Goal: Transaction & Acquisition: Purchase product/service

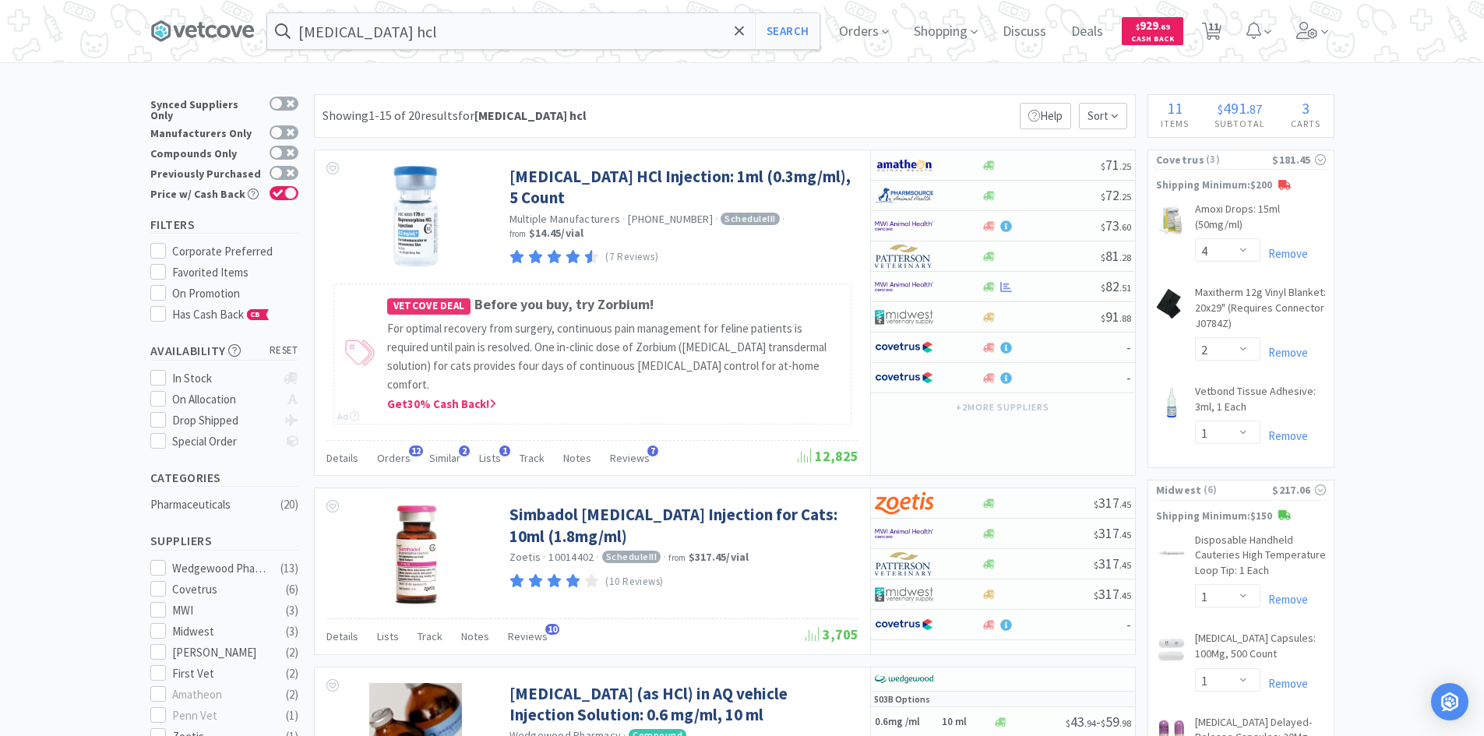
select select "4"
select select "2"
select select "1"
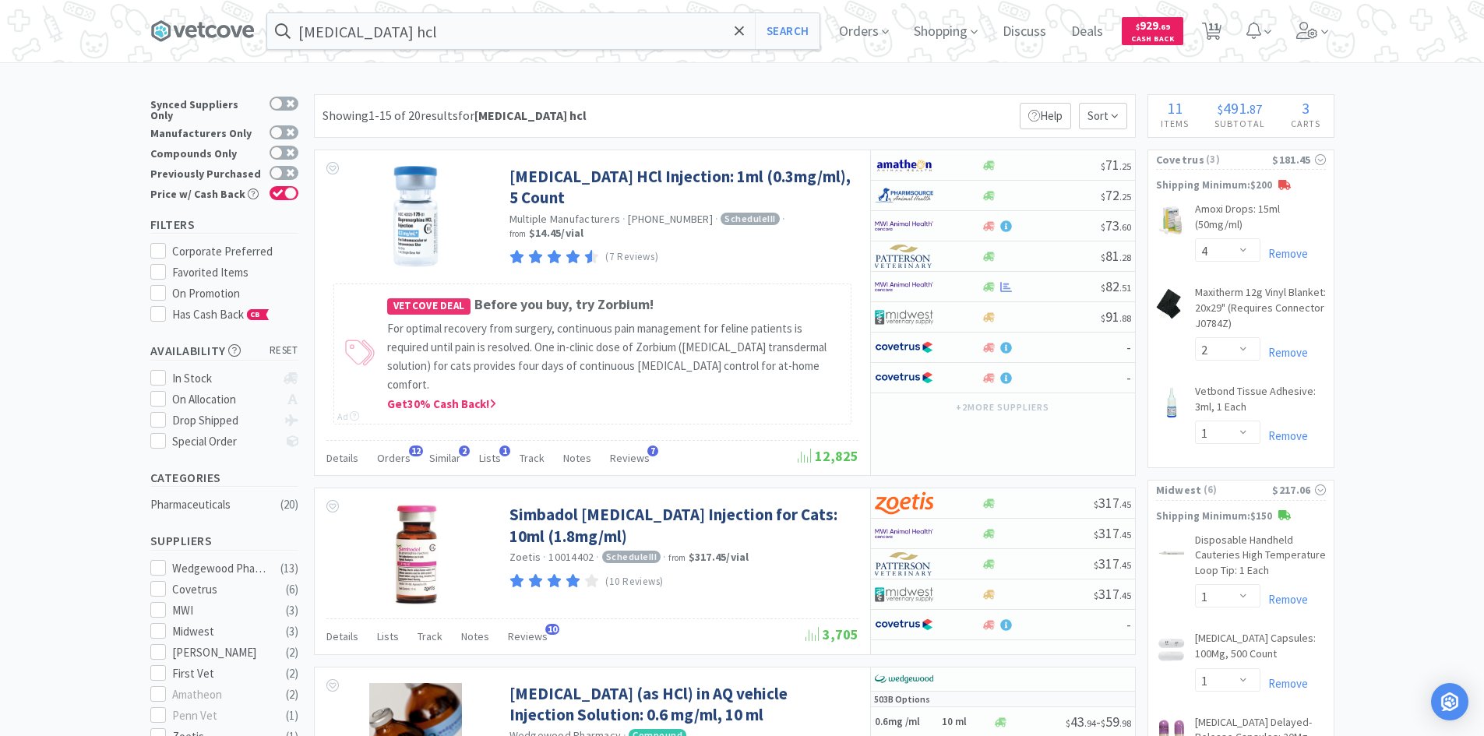
select select "2"
select select "1"
select select "2"
select select "4"
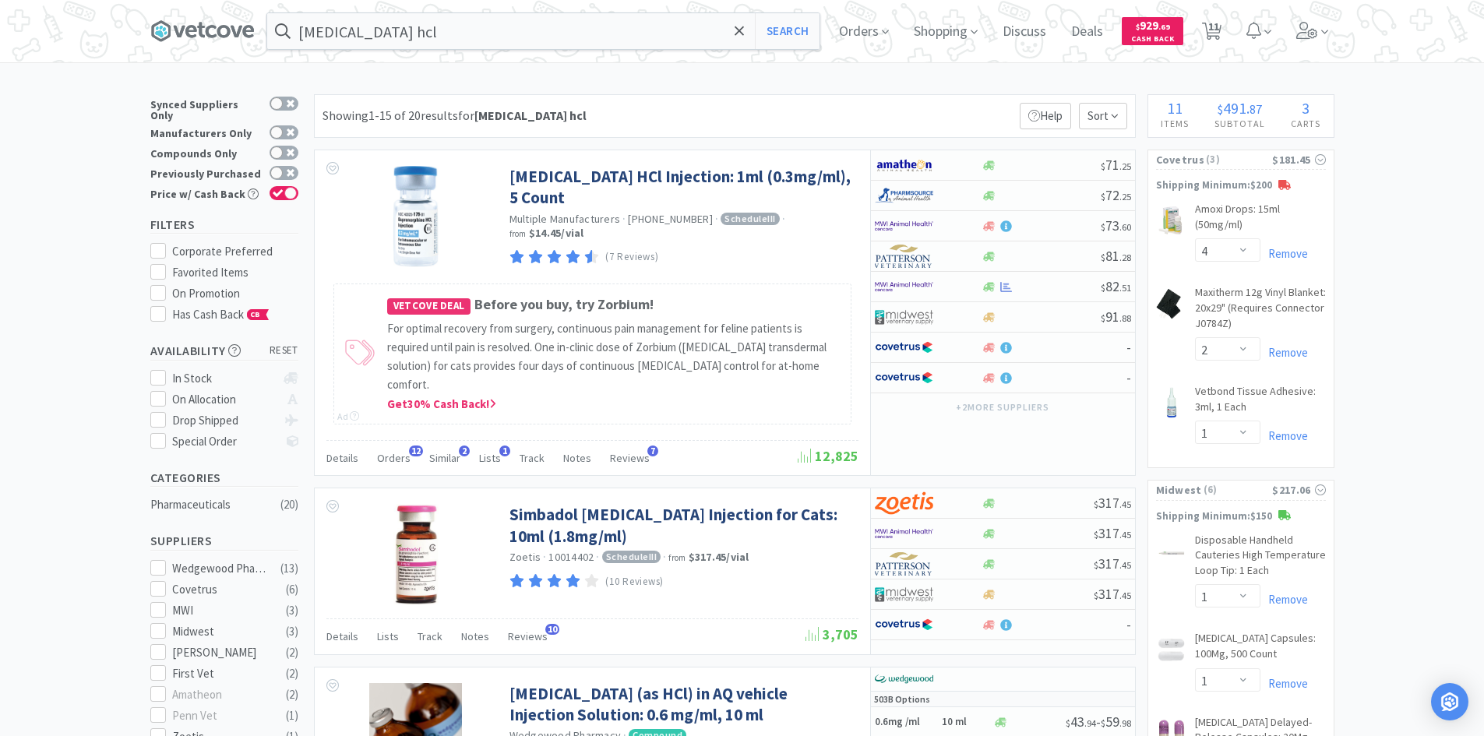
select select "4"
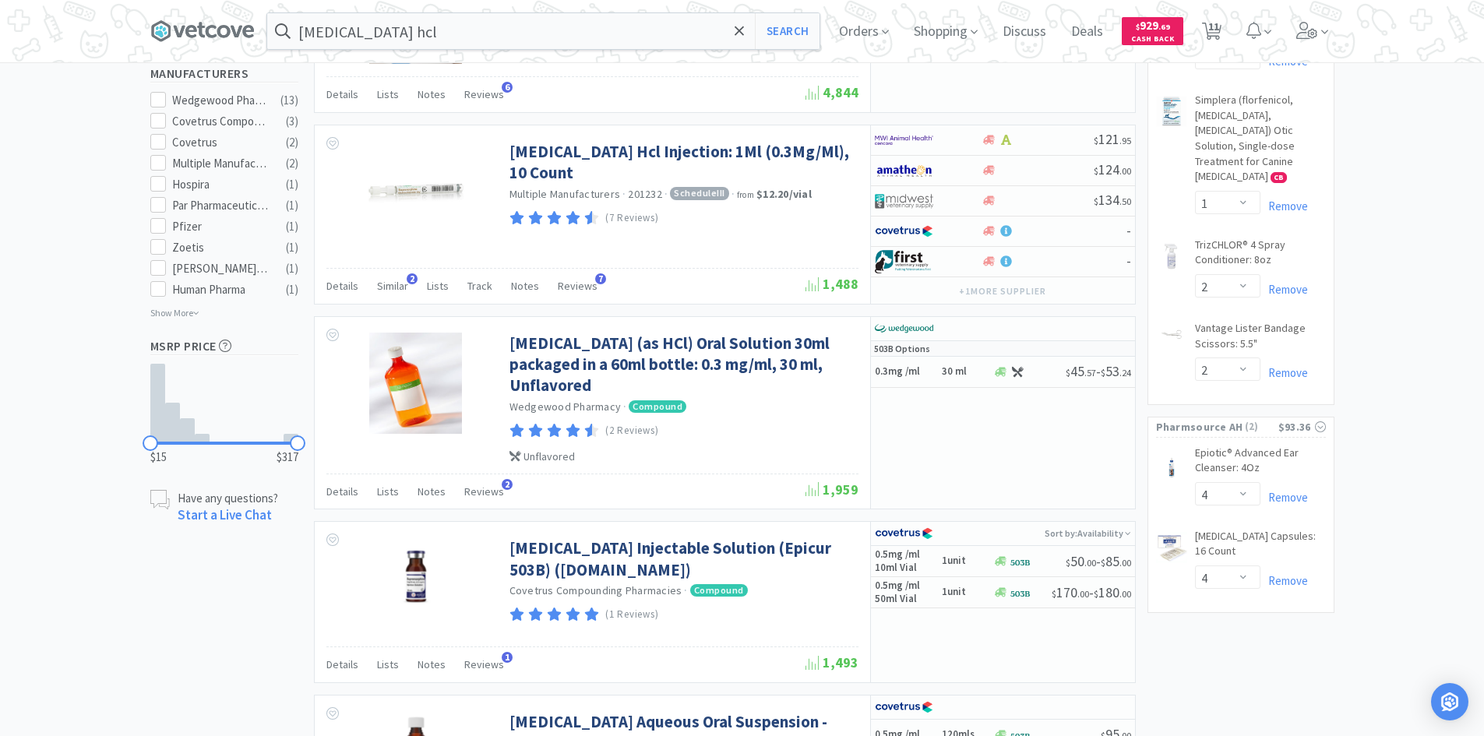
scroll to position [779, 0]
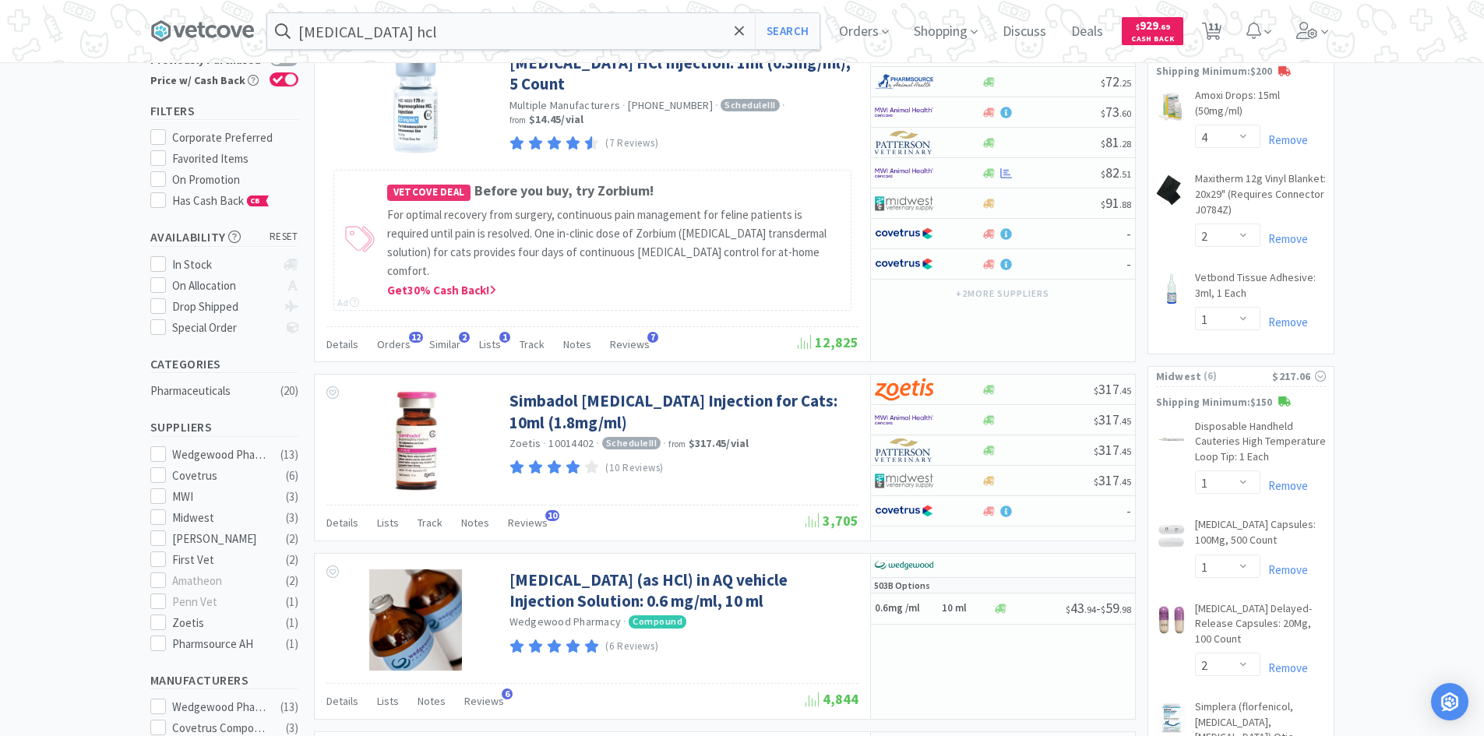
scroll to position [0, 0]
